Goal: Information Seeking & Learning: Find specific page/section

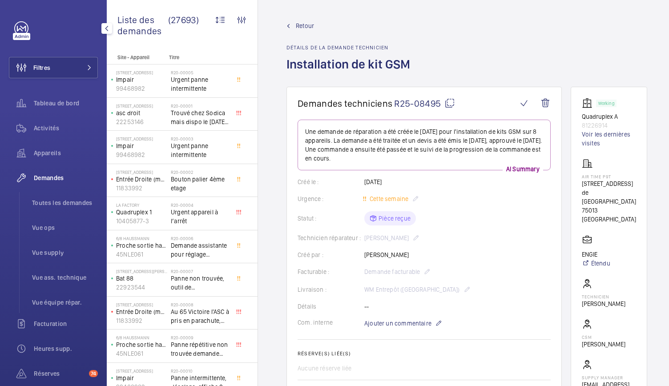
scroll to position [482, 0]
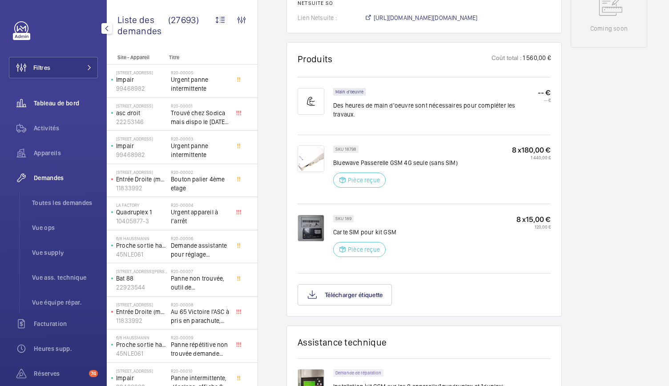
click at [73, 100] on span "Tableau de bord" at bounding box center [66, 103] width 64 height 9
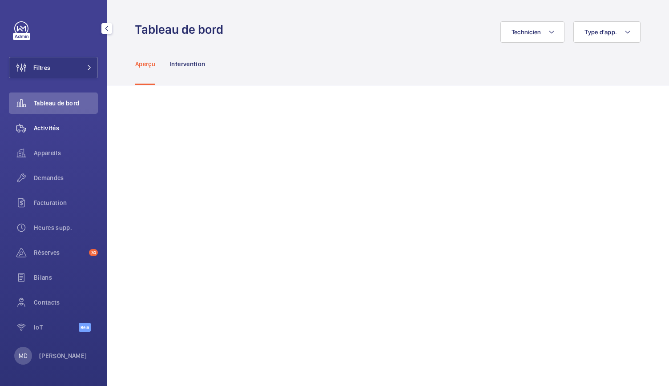
click at [57, 134] on div "Activités" at bounding box center [53, 127] width 89 height 21
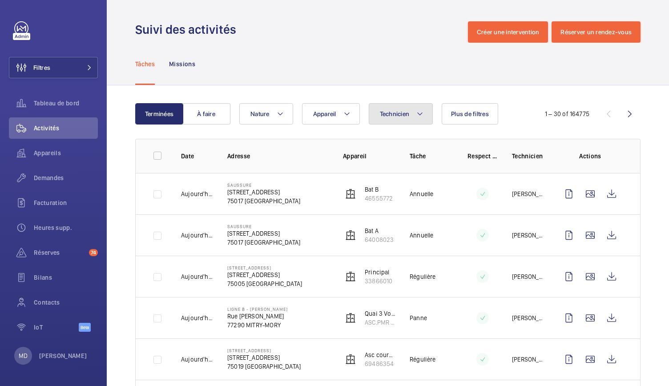
click at [412, 110] on button "Technicien" at bounding box center [401, 113] width 64 height 21
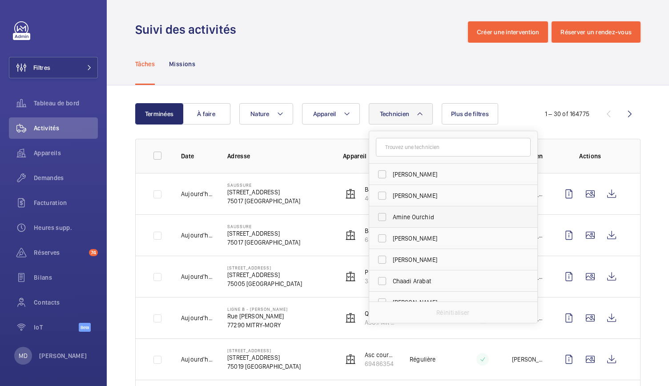
click at [396, 214] on span "Amine Ourchid" at bounding box center [454, 217] width 122 height 9
click at [391, 214] on input "Amine Ourchid" at bounding box center [382, 217] width 18 height 18
checkbox input "true"
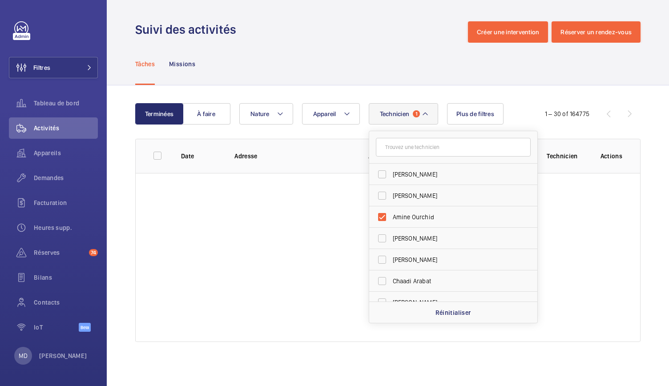
click at [359, 68] on div "Tâches Missions" at bounding box center [387, 64] width 505 height 42
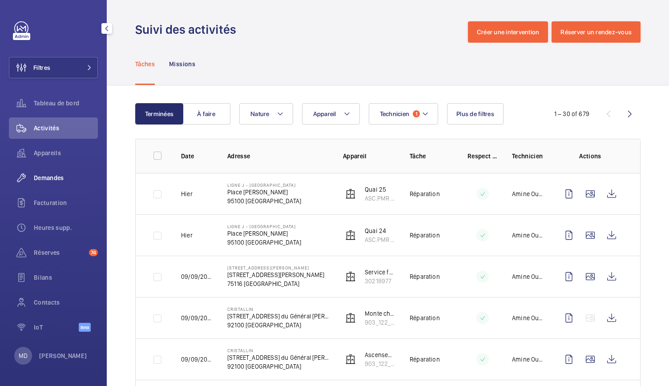
click at [61, 178] on span "Demandes" at bounding box center [66, 177] width 64 height 9
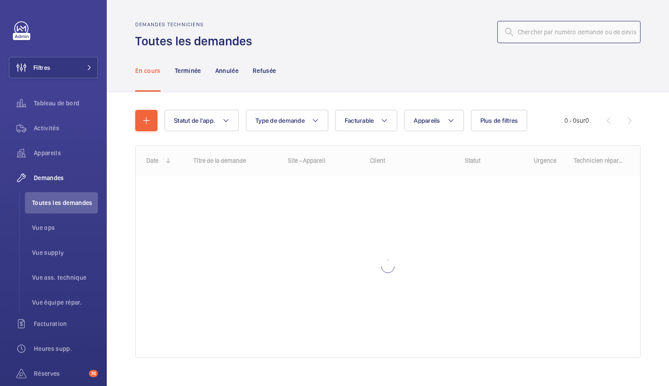
click at [516, 23] on input "text" at bounding box center [568, 32] width 143 height 22
type input "5"
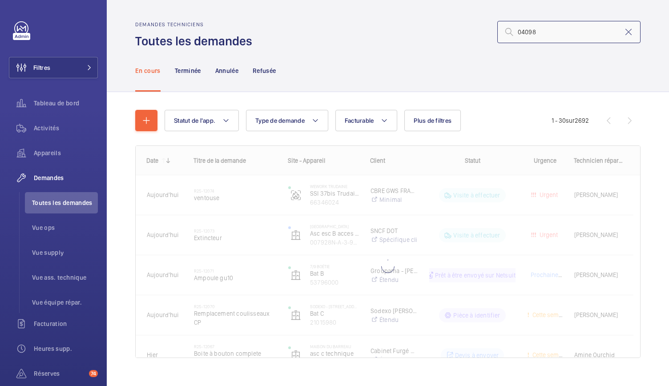
type input "04098"
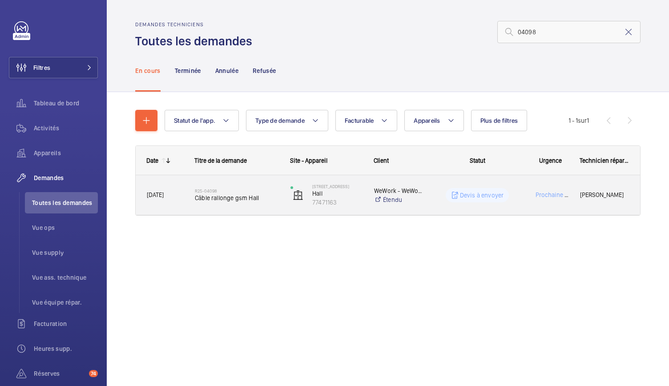
click at [239, 200] on span "Câble rallonge gsm Hall" at bounding box center [237, 197] width 84 height 9
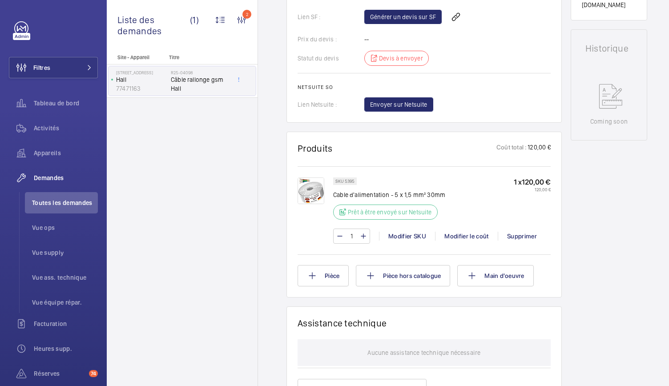
scroll to position [389, 0]
click at [307, 198] on img at bounding box center [311, 190] width 27 height 27
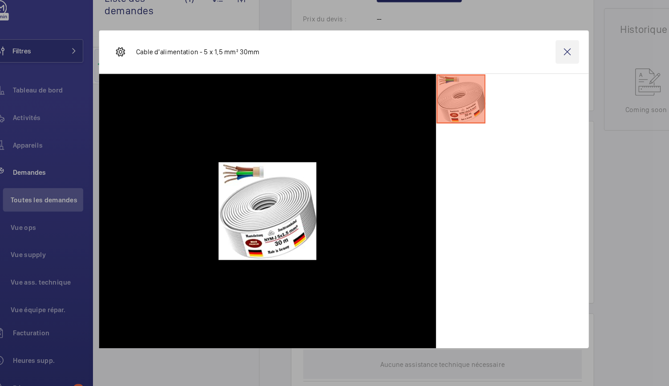
click at [540, 68] on wm-front-icon-button at bounding box center [537, 68] width 21 height 21
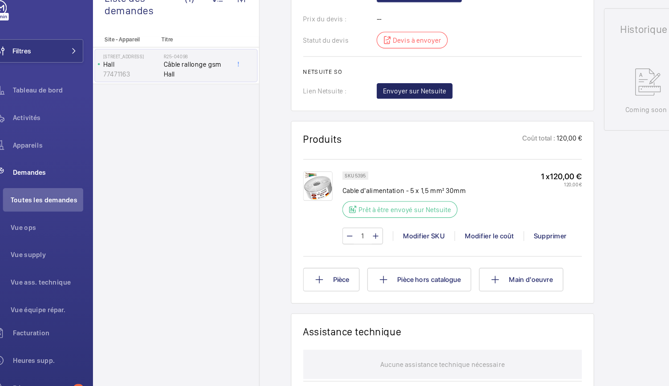
scroll to position [0, 0]
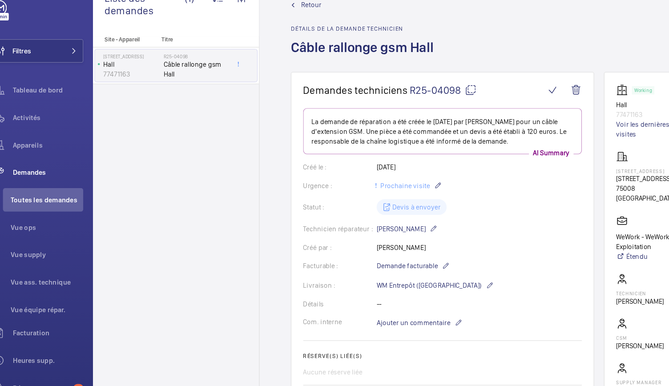
click at [296, 28] on span "Retour" at bounding box center [305, 25] width 18 height 9
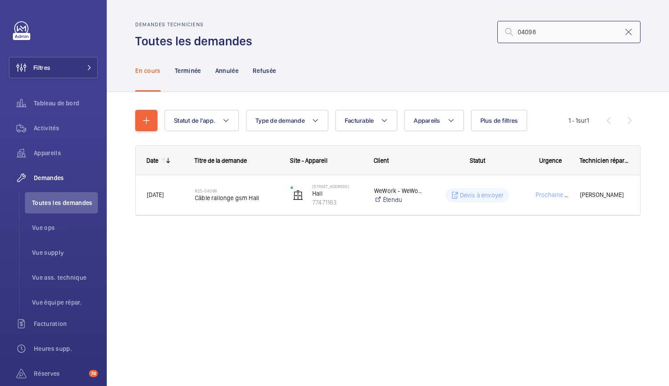
click at [537, 32] on input "04098" at bounding box center [568, 32] width 143 height 22
type input "0"
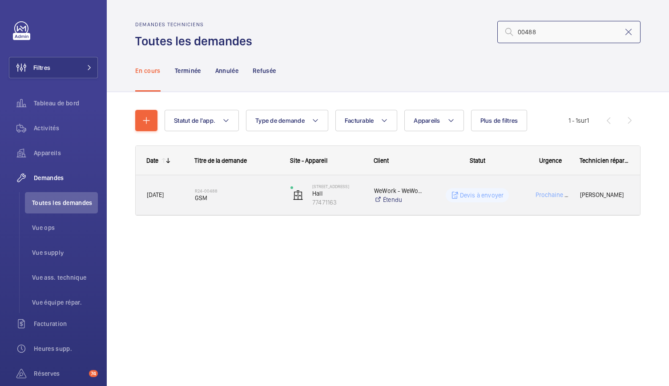
type input "00488"
click at [206, 194] on span "GSM" at bounding box center [237, 197] width 84 height 9
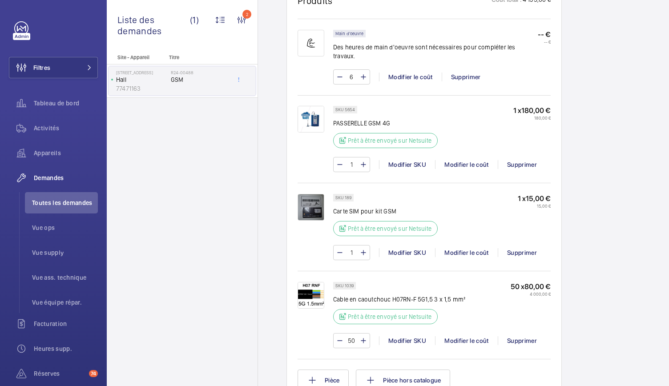
scroll to position [540, 0]
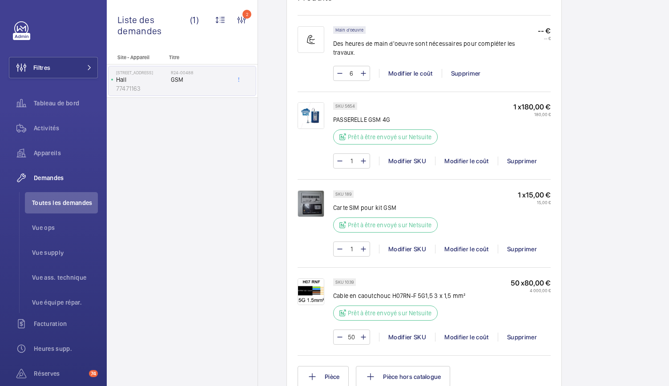
click at [314, 290] on img at bounding box center [311, 291] width 27 height 27
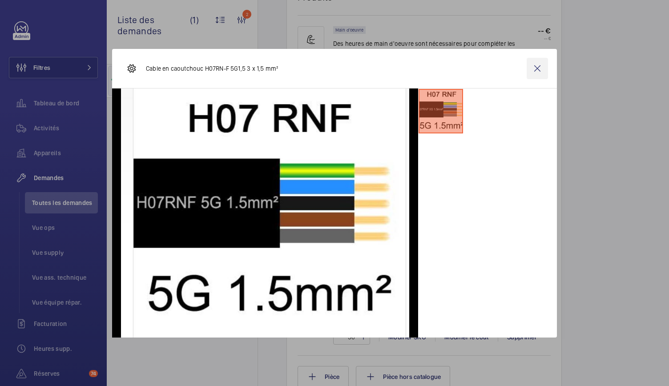
click at [537, 71] on wm-front-icon-button at bounding box center [537, 68] width 21 height 21
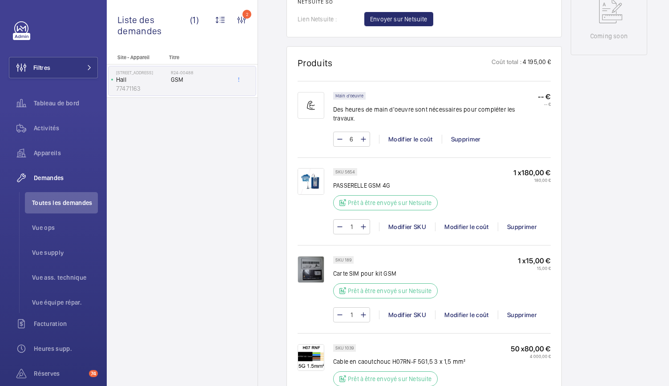
scroll to position [552, 0]
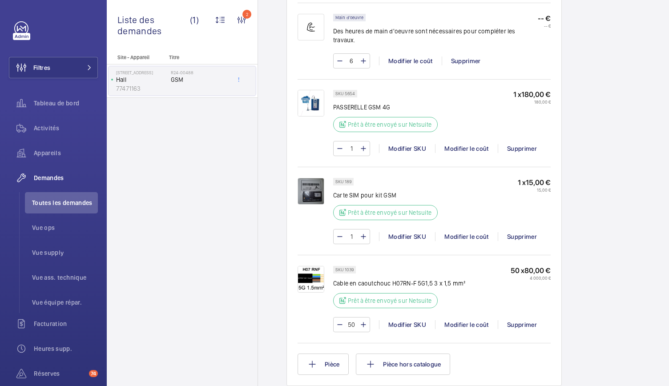
click at [307, 286] on img at bounding box center [311, 279] width 27 height 27
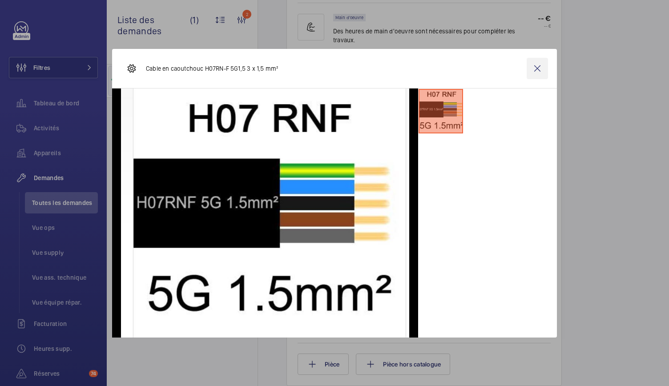
click at [534, 69] on wm-front-icon-button at bounding box center [537, 68] width 21 height 21
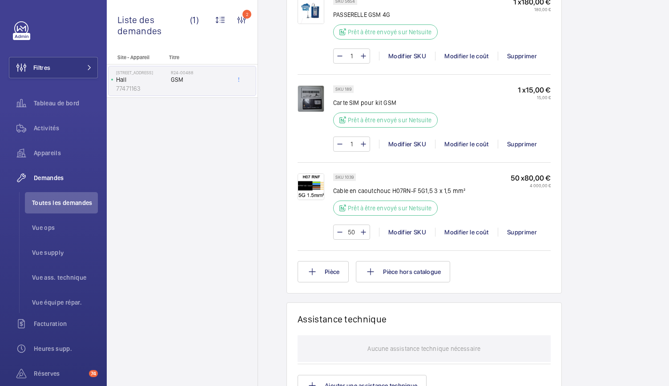
scroll to position [647, 0]
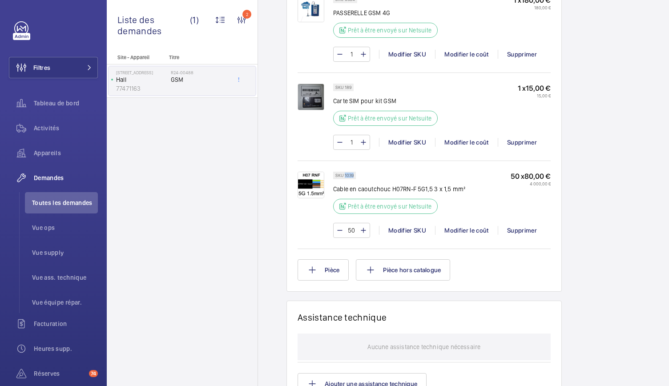
drag, startPoint x: 353, startPoint y: 170, endPoint x: 344, endPoint y: 174, distance: 10.0
click at [344, 174] on p "SKU 1039" at bounding box center [344, 175] width 18 height 3
copy p "1039"
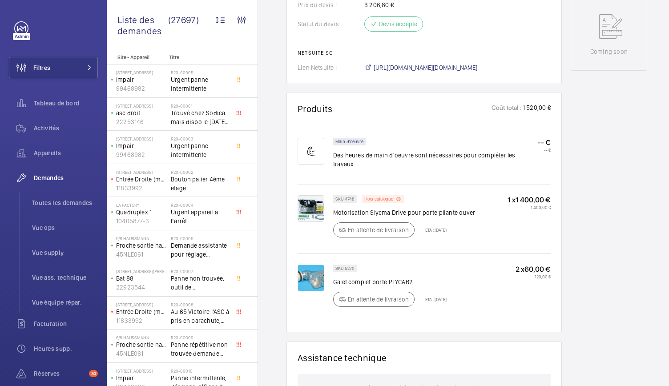
scroll to position [491, 0]
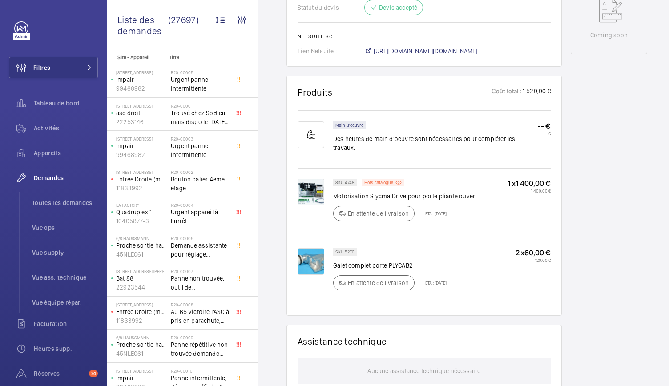
click at [308, 184] on img at bounding box center [311, 192] width 27 height 27
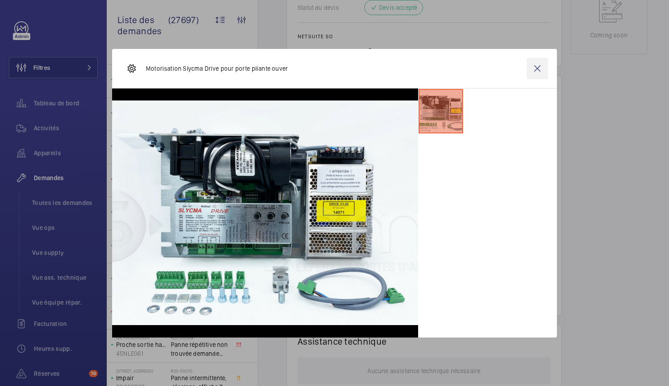
click at [533, 68] on wm-front-icon-button at bounding box center [537, 68] width 21 height 21
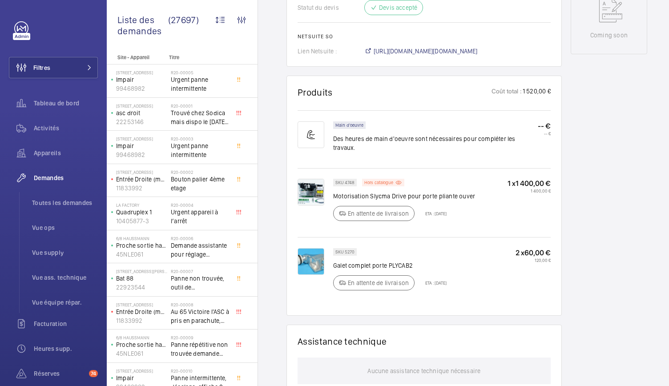
click at [311, 254] on img at bounding box center [311, 261] width 27 height 27
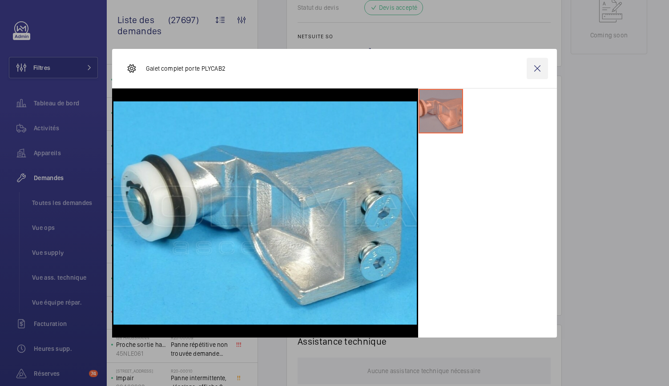
click at [536, 67] on wm-front-icon-button at bounding box center [537, 68] width 21 height 21
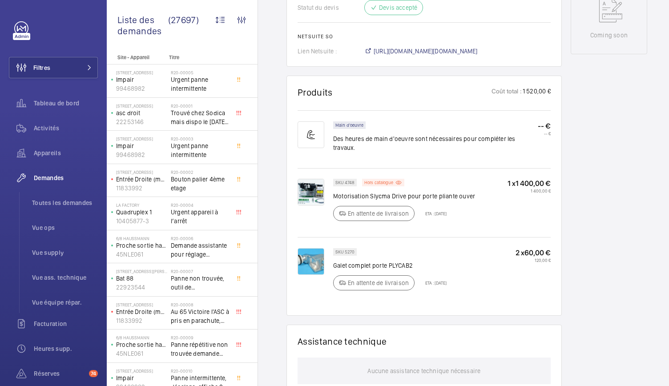
drag, startPoint x: 462, startPoint y: 190, endPoint x: 648, endPoint y: 193, distance: 185.9
click at [648, 193] on div "Demandes techniciens R25-12001 La demande de réparation a été créée le [DATE] a…" at bounding box center [467, 126] width 418 height 1028
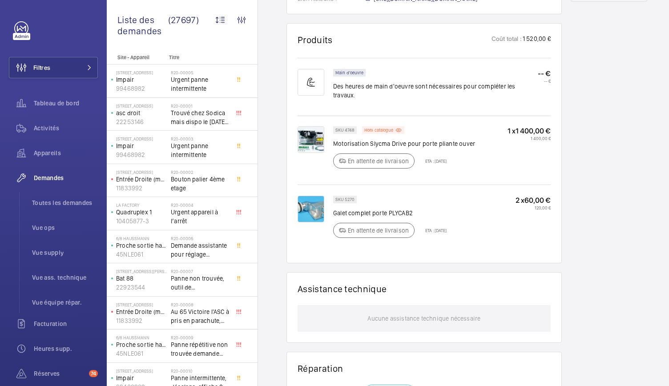
scroll to position [549, 0]
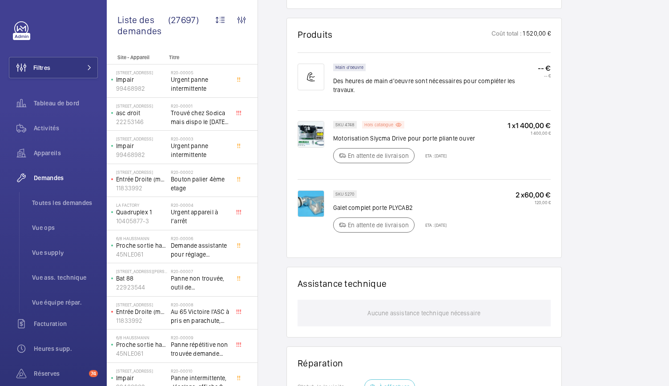
click at [381, 123] on p "Hors catalogue" at bounding box center [378, 124] width 29 height 3
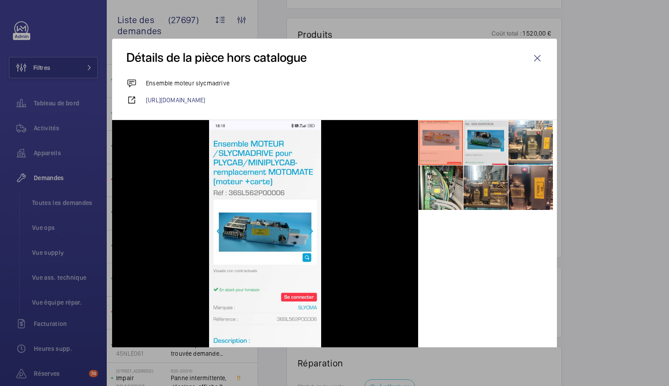
click at [476, 153] on li at bounding box center [485, 143] width 44 height 44
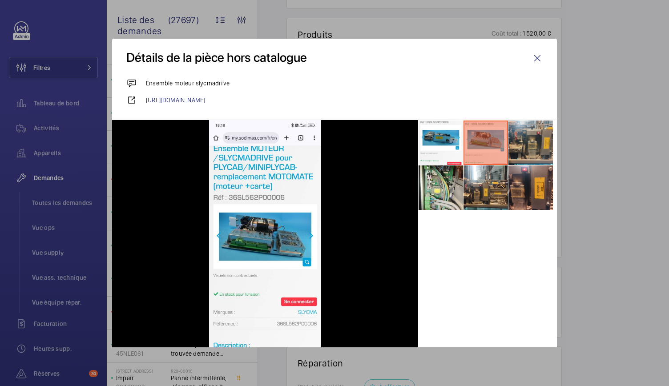
click at [527, 150] on li at bounding box center [530, 143] width 44 height 44
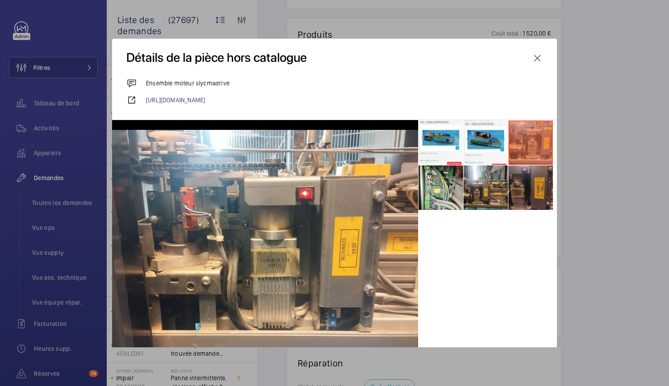
click at [527, 169] on li at bounding box center [530, 187] width 44 height 44
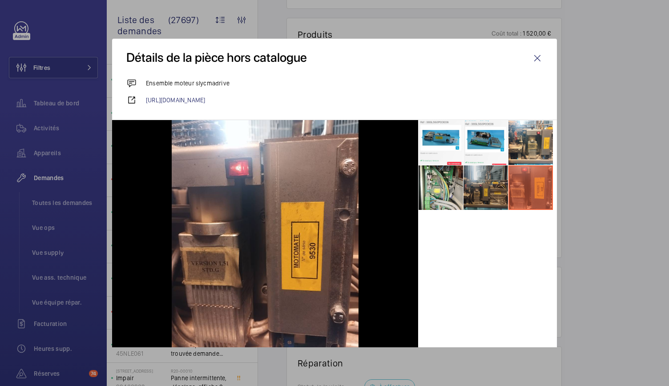
click at [481, 178] on li at bounding box center [485, 187] width 44 height 44
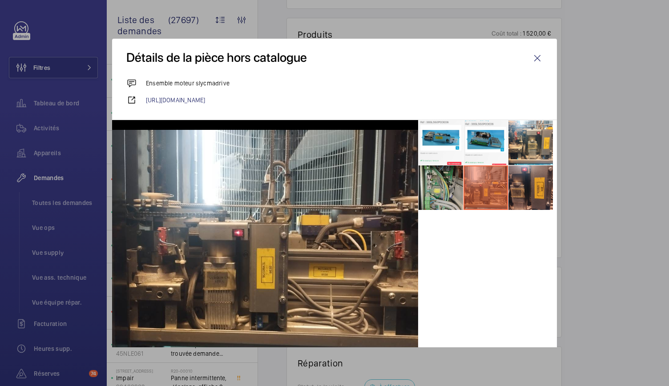
click at [434, 185] on li at bounding box center [441, 187] width 44 height 44
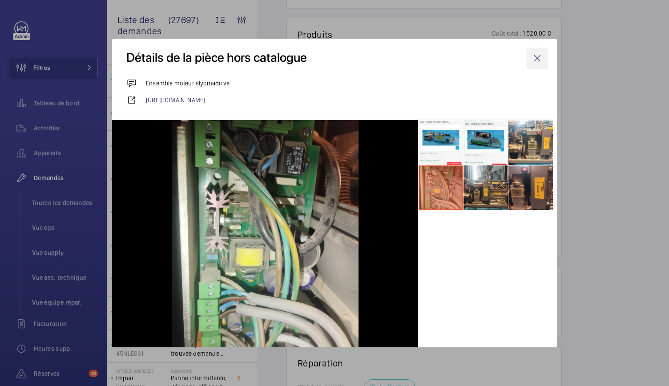
click at [530, 59] on wm-front-icon-button at bounding box center [537, 58] width 21 height 21
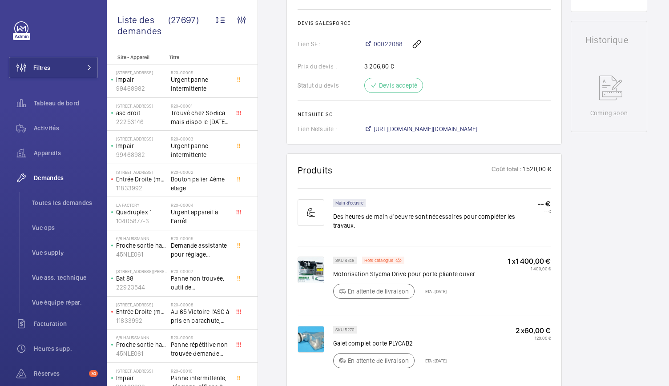
scroll to position [413, 0]
click at [50, 133] on div "Activités" at bounding box center [53, 127] width 89 height 21
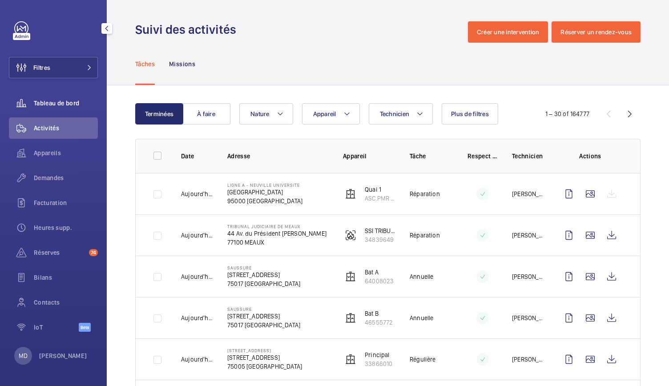
click at [64, 105] on span "Tableau de bord" at bounding box center [66, 103] width 64 height 9
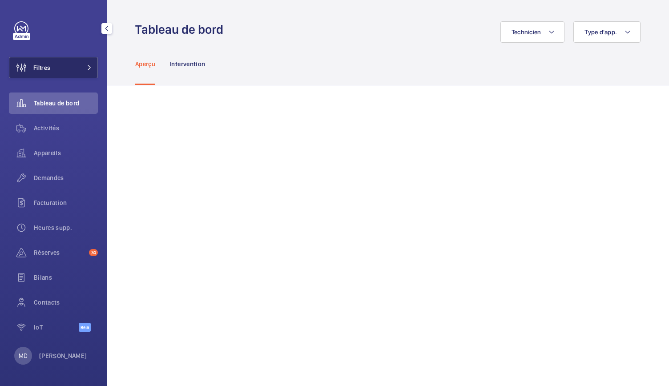
click at [75, 68] on button "Filtres" at bounding box center [53, 67] width 89 height 21
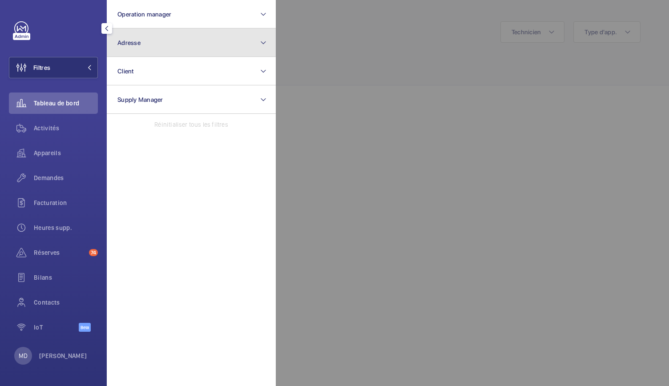
click at [164, 44] on button "Adresse" at bounding box center [191, 42] width 169 height 28
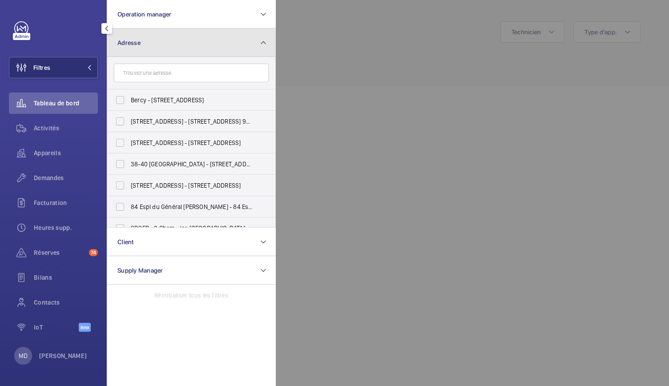
click at [149, 50] on button "Adresse" at bounding box center [191, 42] width 169 height 28
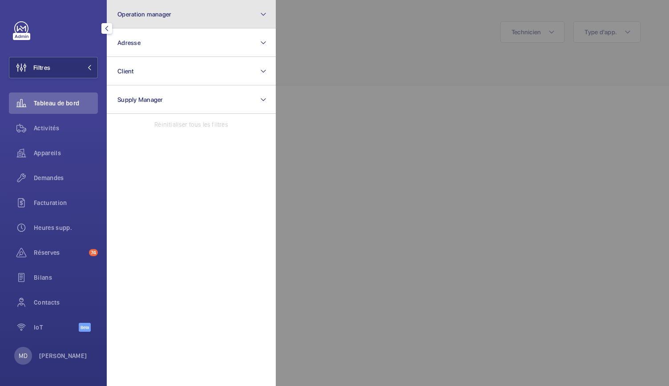
click at [159, 18] on button "Operation manager" at bounding box center [191, 14] width 169 height 28
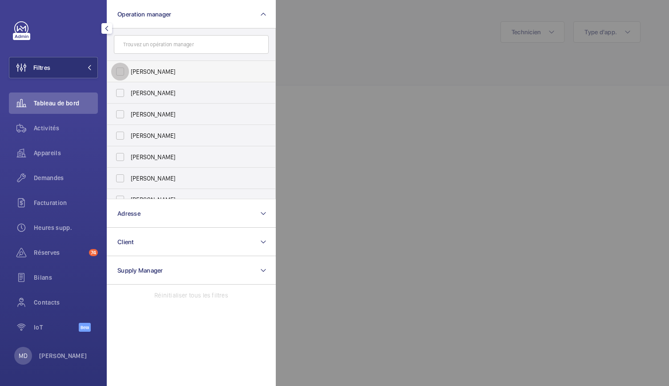
click at [123, 72] on input "[PERSON_NAME]" at bounding box center [120, 72] width 18 height 18
checkbox input "true"
click at [121, 92] on input "[PERSON_NAME]" at bounding box center [120, 93] width 18 height 18
checkbox input "true"
drag, startPoint x: 116, startPoint y: 112, endPoint x: 121, endPoint y: 100, distance: 13.1
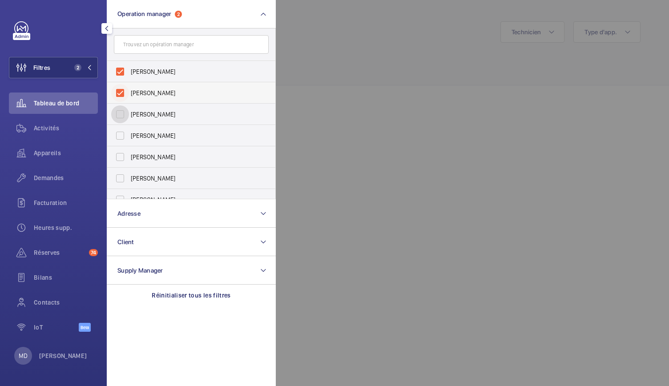
click at [121, 100] on ul "[PERSON_NAME] [PERSON_NAME] [PERSON_NAME] [PERSON_NAME] [PERSON_NAME] [PERSON_N…" at bounding box center [191, 146] width 168 height 171
click at [122, 114] on input "[PERSON_NAME]" at bounding box center [120, 114] width 18 height 18
checkbox input "true"
click at [119, 139] on input "[PERSON_NAME]" at bounding box center [120, 136] width 18 height 18
checkbox input "true"
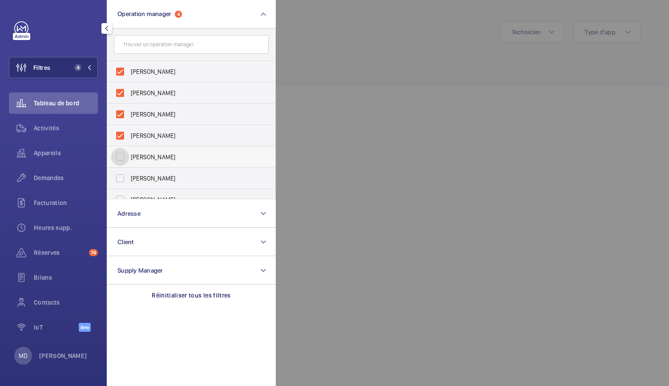
click at [118, 156] on input "[PERSON_NAME]" at bounding box center [120, 157] width 18 height 18
checkbox input "true"
click at [310, 157] on div at bounding box center [610, 193] width 669 height 386
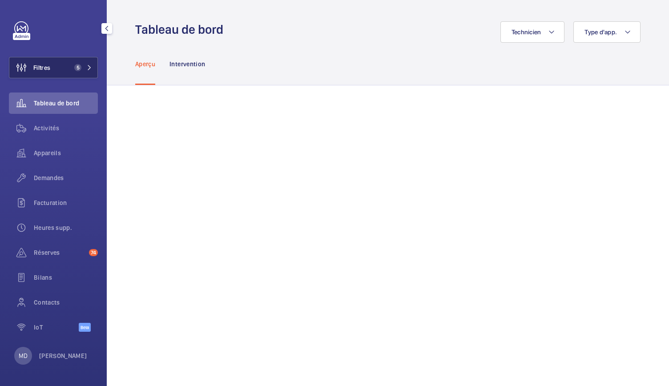
click at [89, 72] on button "Filtres 5" at bounding box center [53, 67] width 89 height 21
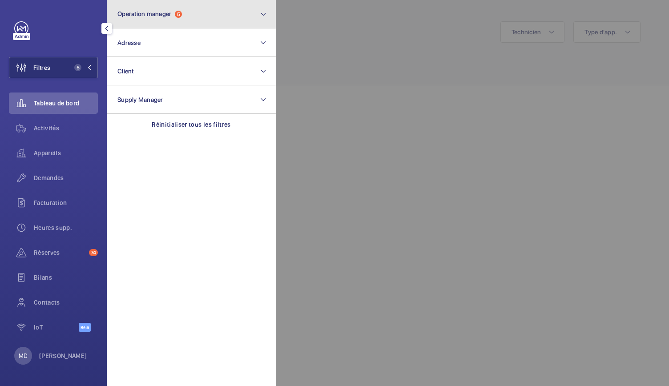
click at [209, 4] on button "Operation manager 5" at bounding box center [191, 14] width 169 height 28
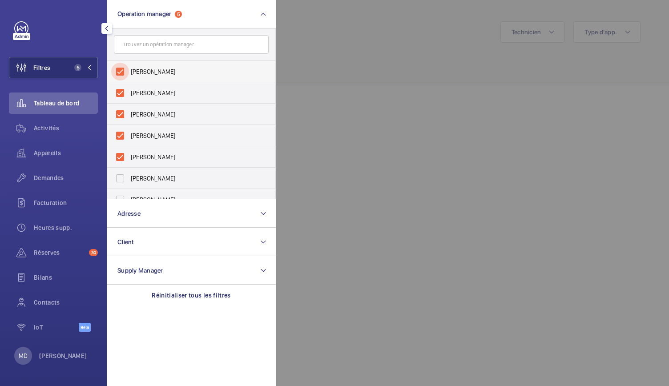
click at [122, 73] on input "[PERSON_NAME]" at bounding box center [120, 72] width 18 height 18
checkbox input "false"
click at [121, 71] on input "[PERSON_NAME]" at bounding box center [120, 72] width 18 height 18
checkbox input "false"
click at [121, 69] on input "[PERSON_NAME]" at bounding box center [120, 72] width 18 height 18
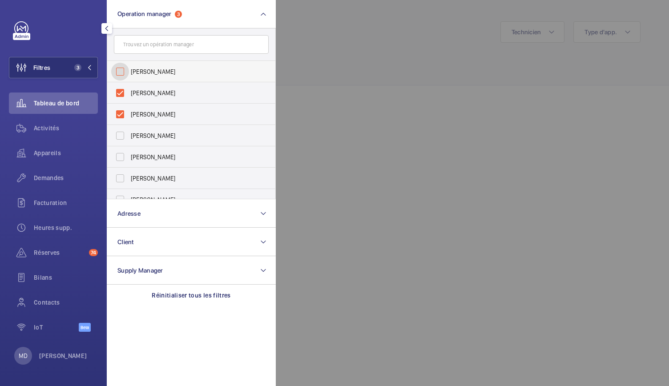
checkbox input "false"
click at [121, 70] on input "[PERSON_NAME]" at bounding box center [120, 72] width 18 height 18
checkbox input "false"
click at [117, 70] on input "[PERSON_NAME]" at bounding box center [120, 72] width 18 height 18
checkbox input "false"
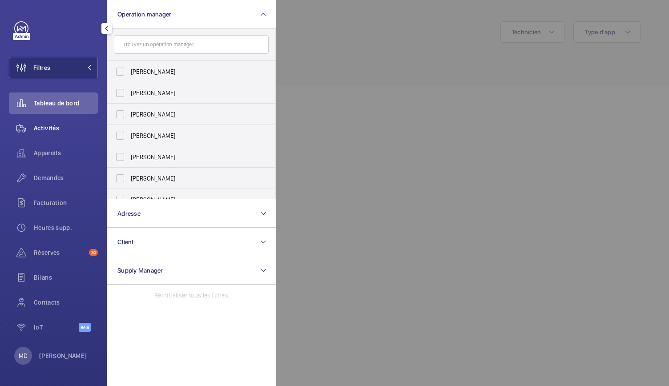
click at [52, 125] on span "Activités" at bounding box center [66, 128] width 64 height 9
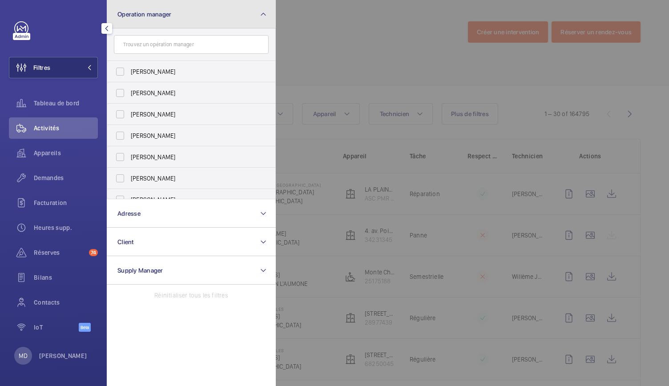
click at [164, 13] on span "Operation manager" at bounding box center [144, 14] width 54 height 7
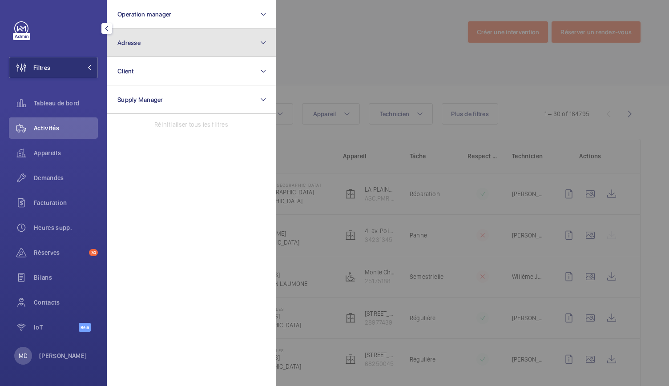
click at [152, 41] on button "Adresse" at bounding box center [191, 42] width 169 height 28
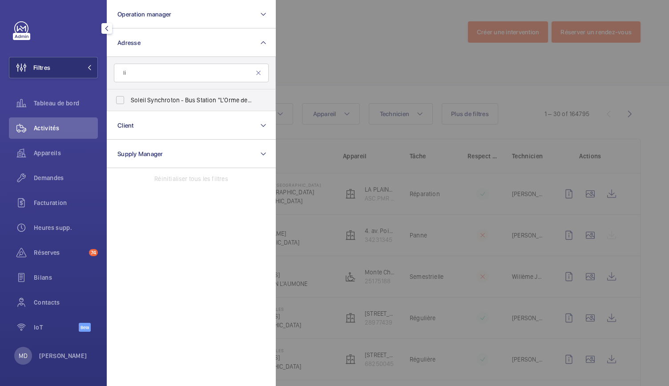
type input "l"
